Goal: Transaction & Acquisition: Download file/media

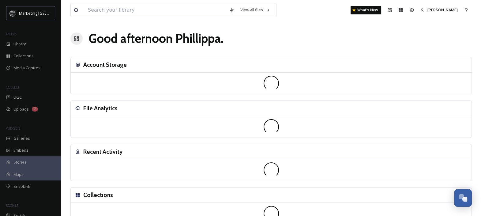
scroll to position [255, 0]
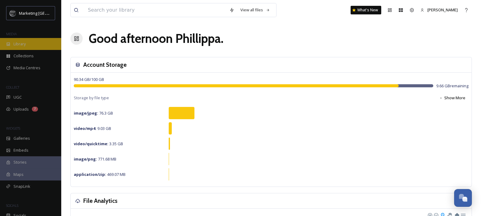
click at [22, 45] on span "Library" at bounding box center [19, 44] width 12 height 6
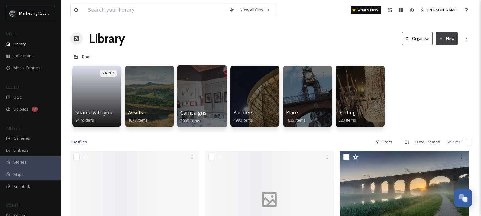
click at [189, 112] on span "Campaigns" at bounding box center [194, 112] width 26 height 7
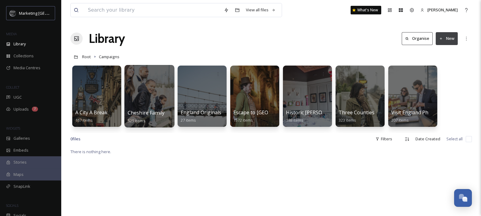
click at [140, 103] on div at bounding box center [149, 96] width 50 height 63
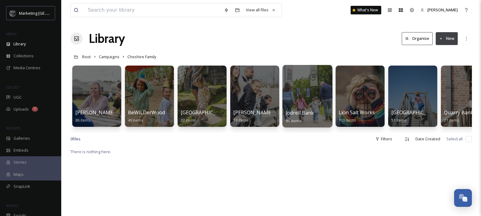
click at [321, 108] on div at bounding box center [308, 96] width 50 height 63
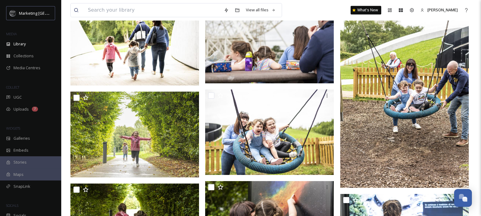
scroll to position [3382, 0]
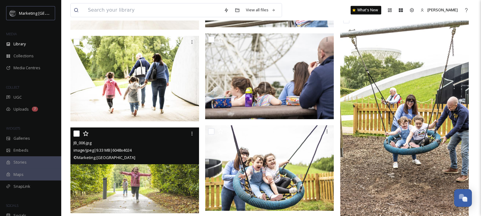
click at [160, 150] on div "image/jpeg | 9.33 MB | 6048 x 4024" at bounding box center [136, 149] width 124 height 7
click at [157, 181] on img at bounding box center [134, 170] width 129 height 86
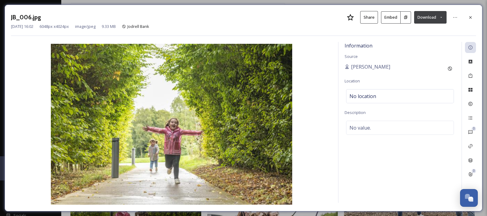
click at [440, 16] on icon at bounding box center [441, 17] width 4 height 4
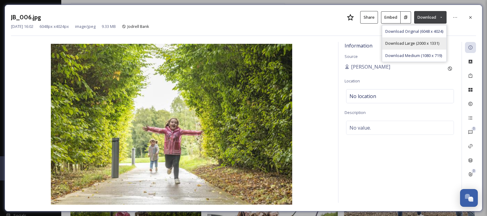
click at [417, 46] on div "Download Large (2000 x 1331)" at bounding box center [414, 43] width 64 height 12
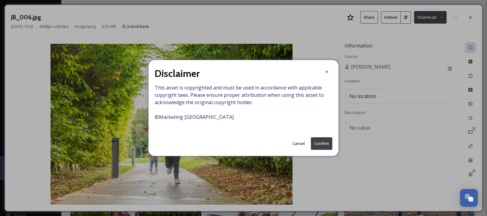
click at [320, 142] on button "Confirm" at bounding box center [321, 143] width 21 height 13
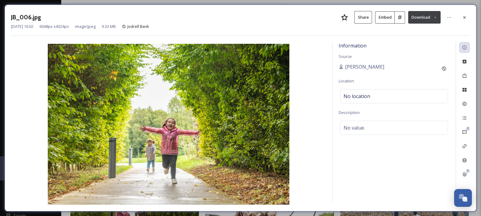
click at [217, 2] on div "JB_006.jpg Share Embed Download [DATE] 16:02 6048 px x 4024 px image/jpeg 9.33 …" at bounding box center [240, 108] width 481 height 216
click at [467, 18] on icon at bounding box center [464, 17] width 5 height 5
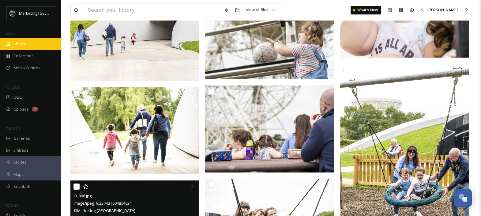
click at [21, 43] on span "Library" at bounding box center [19, 44] width 12 height 6
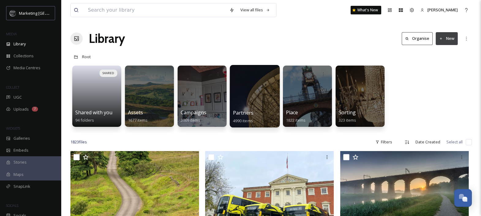
click at [249, 80] on div at bounding box center [255, 96] width 50 height 63
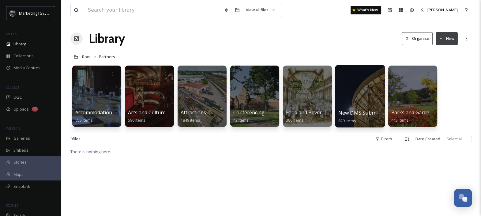
click at [350, 93] on div at bounding box center [360, 96] width 50 height 63
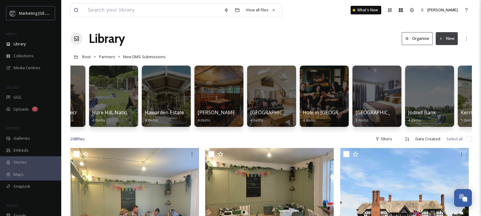
scroll to position [0, 3352]
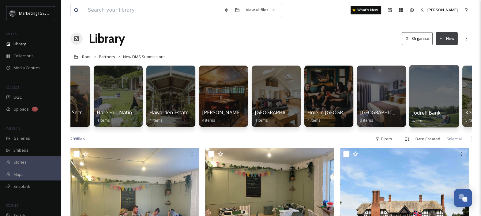
click at [446, 96] on div at bounding box center [434, 96] width 50 height 63
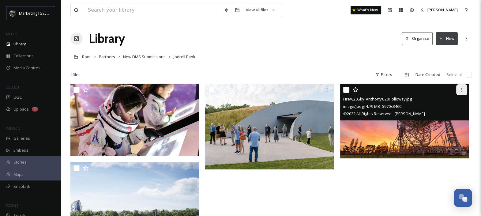
click at [464, 88] on icon at bounding box center [462, 89] width 5 height 5
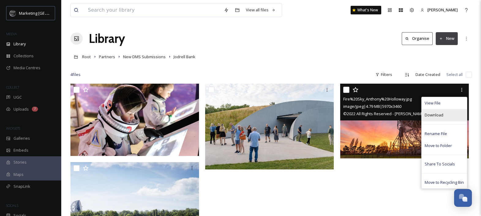
click at [439, 117] on span "Download" at bounding box center [434, 115] width 19 height 6
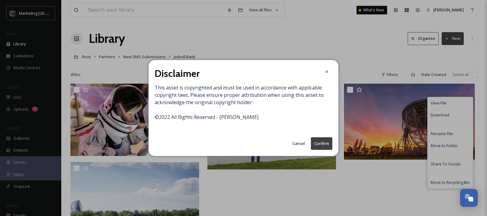
click at [328, 144] on button "Confirm" at bounding box center [321, 143] width 21 height 13
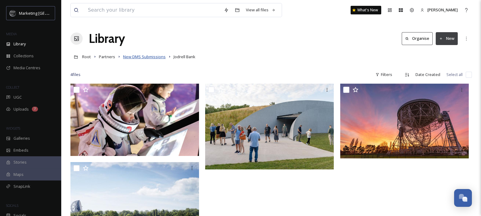
click at [132, 58] on span "New DMS Submissions" at bounding box center [144, 57] width 43 height 6
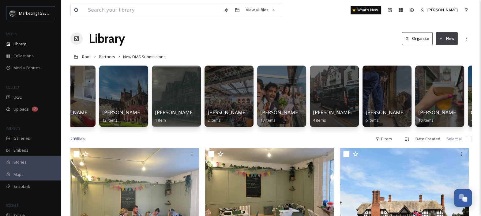
scroll to position [0, 1516]
